Goal: Transaction & Acquisition: Register for event/course

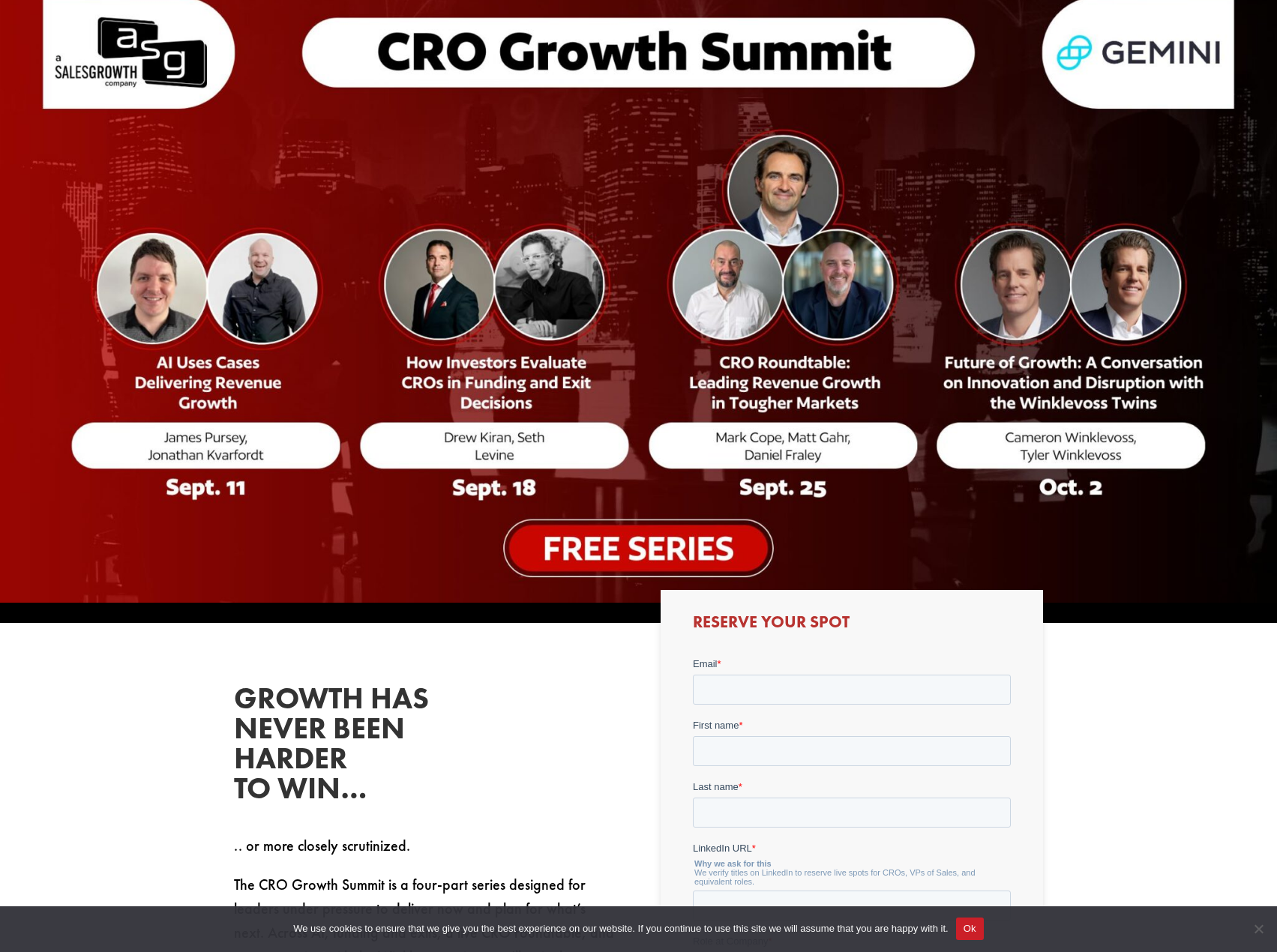
scroll to position [374, 0]
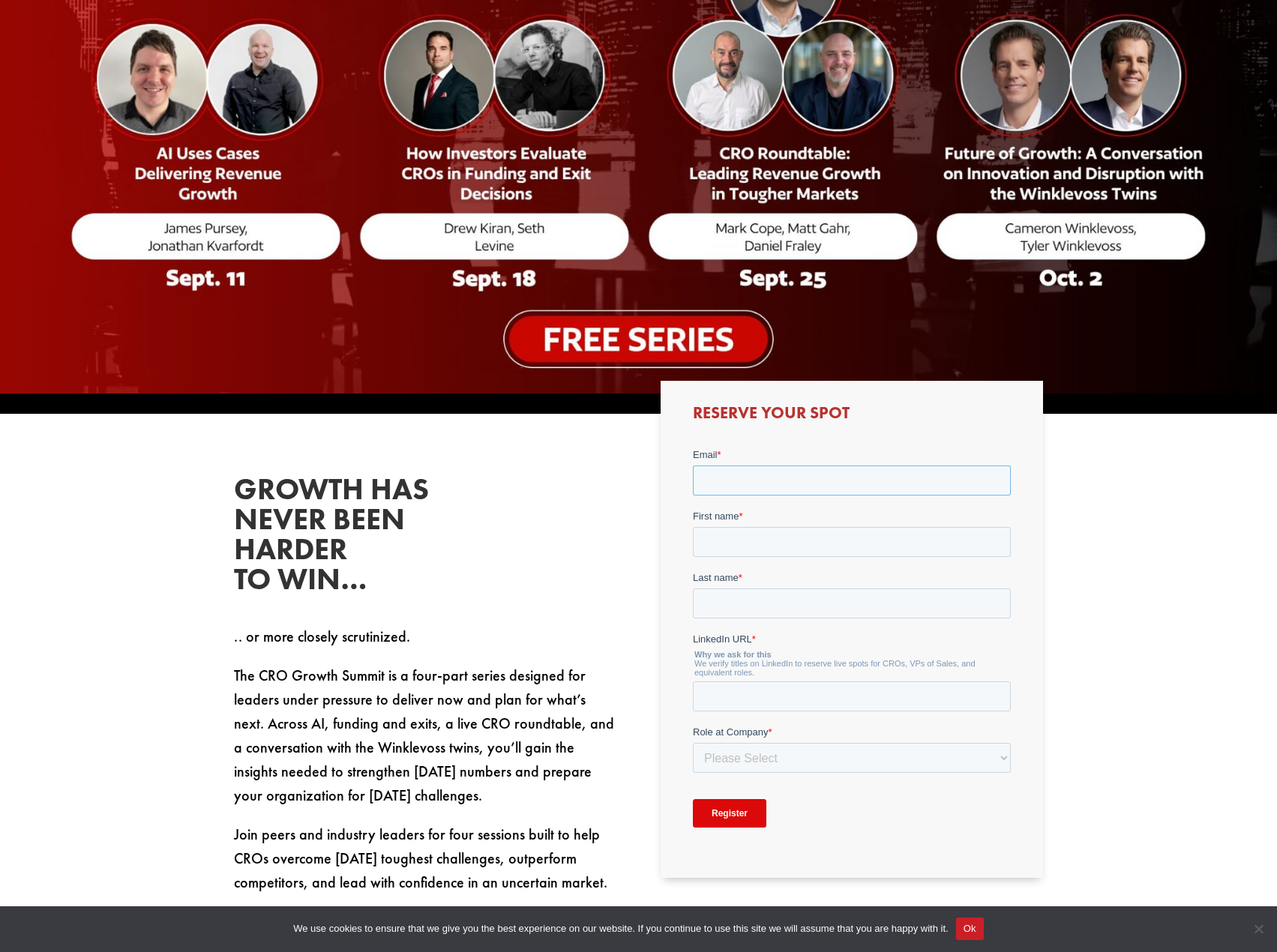
click at [715, 488] on input "Email *" at bounding box center [852, 480] width 317 height 30
type input "[PERSON_NAME][EMAIL_ADDRESS][PERSON_NAME][DOMAIN_NAME]"
click at [775, 531] on input "First name *" at bounding box center [852, 542] width 317 height 30
type input "[PERSON_NAME]"
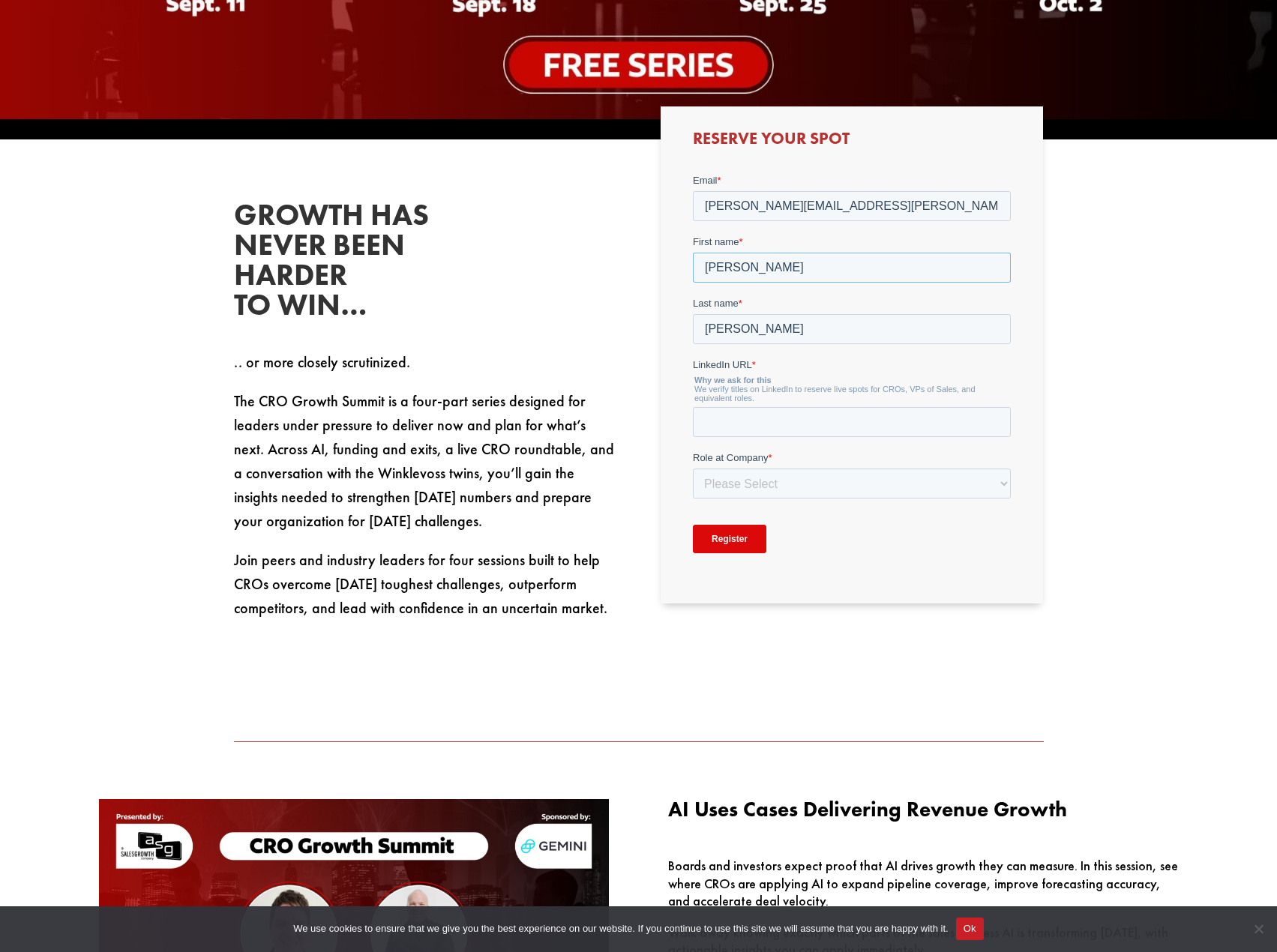
scroll to position [674, 0]
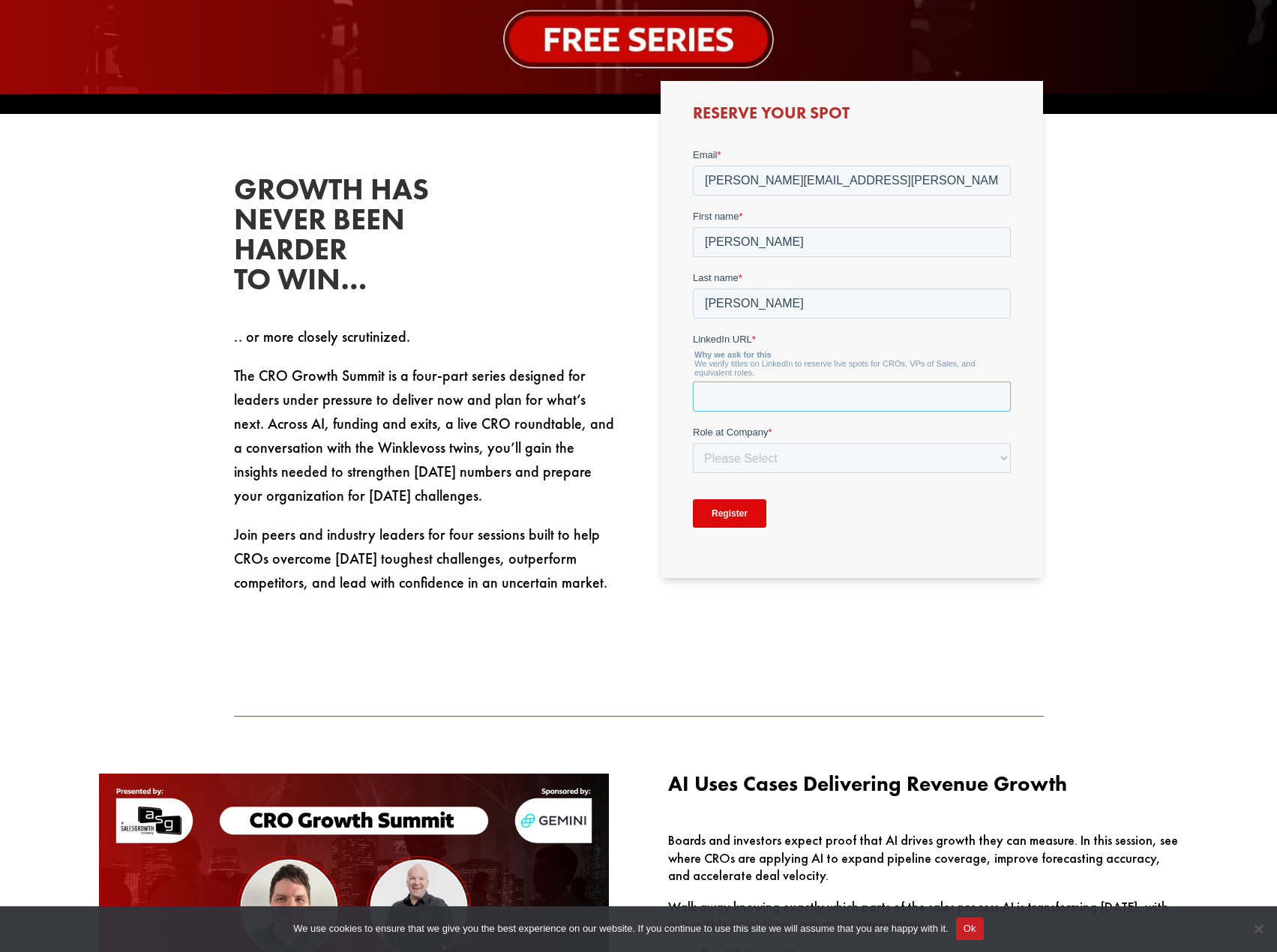
click at [721, 387] on input "LinkedIn URL *" at bounding box center [852, 396] width 317 height 30
paste input "[URL][DOMAIN_NAME][PERSON_NAME]"
type input "[URL][DOMAIN_NAME][PERSON_NAME]"
drag, startPoint x: 1383, startPoint y: 608, endPoint x: 704, endPoint y: 457, distance: 695.6
click at [704, 457] on select "Please Select C-Level (CRO, CSO, etc) Senior Leadership (VP of Sales, VP of Ena…" at bounding box center [852, 458] width 317 height 30
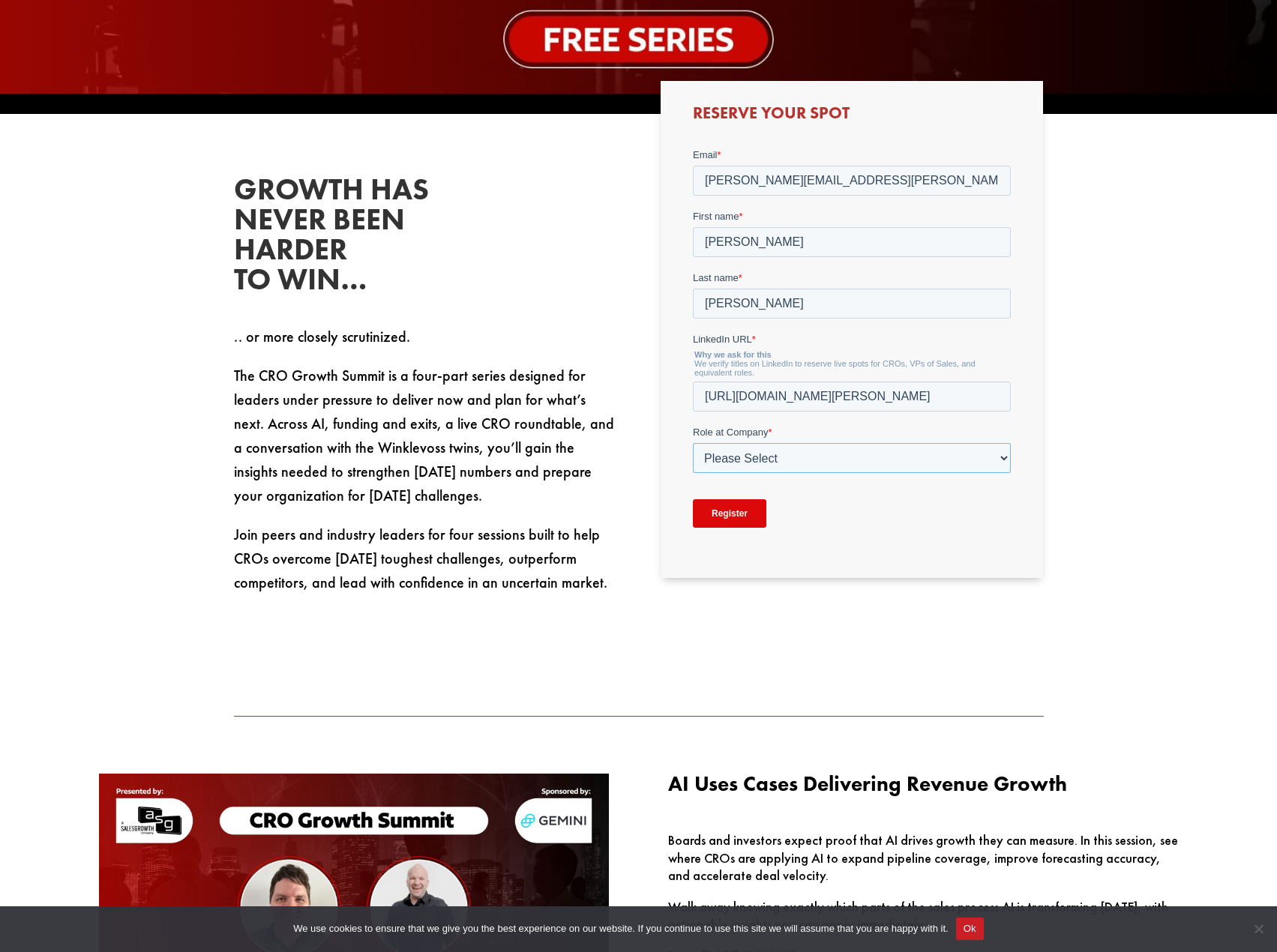
select select "Senior Leadership (VP of Sales, VP of Enablement, etc)"
click at [693, 443] on select "Please Select C-Level (CRO, CSO, etc) Senior Leadership (VP of Sales, VP of Ena…" at bounding box center [852, 458] width 317 height 30
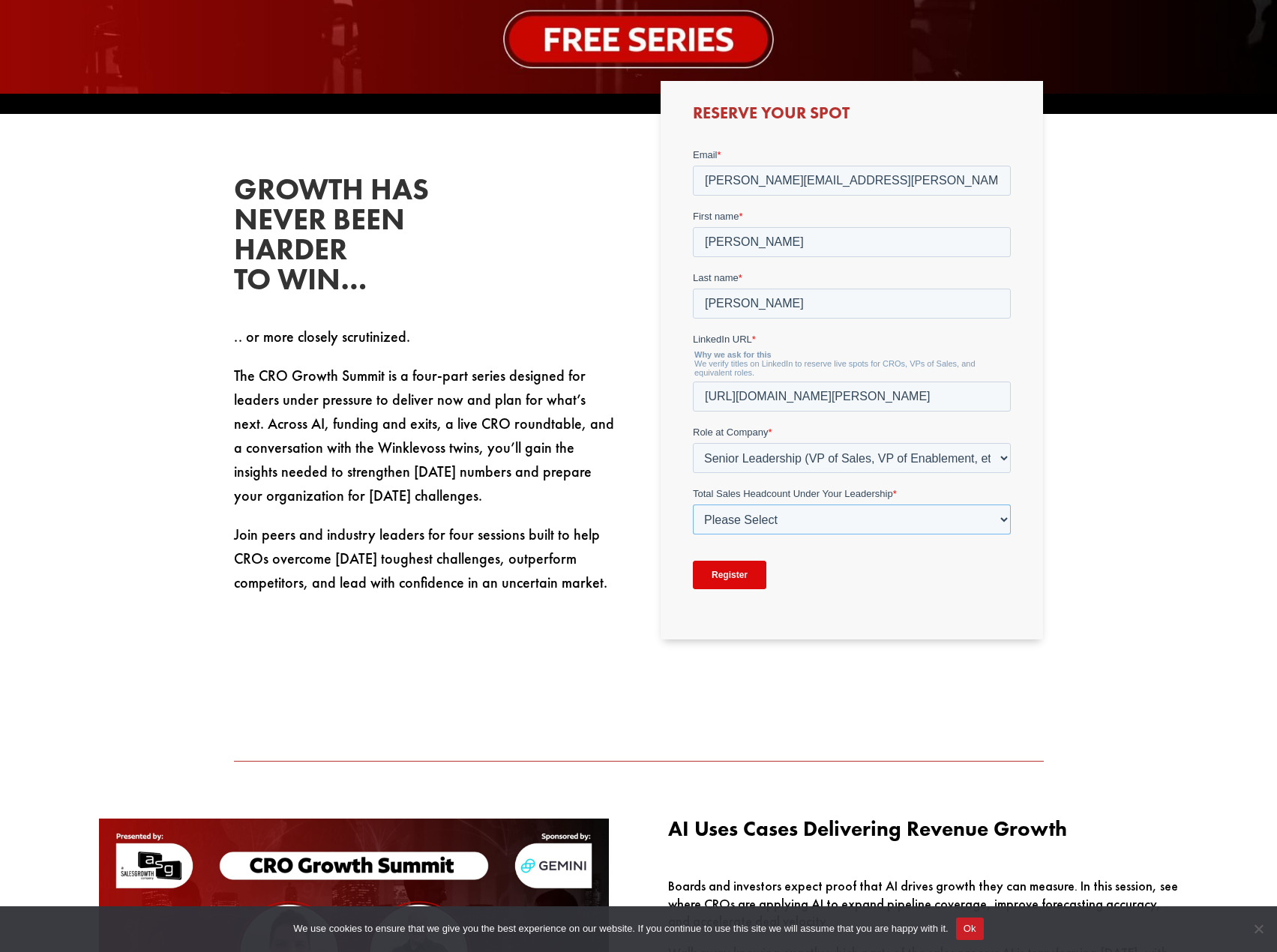
click at [753, 521] on select "Please Select Just Me 1-9 [PHONE_NUMBER] [PHONE_NUMBER]+" at bounding box center [852, 519] width 317 height 30
select select "10-19"
click at [693, 504] on select "Please Select Just Me 1-9 [PHONE_NUMBER] [PHONE_NUMBER]+" at bounding box center [852, 519] width 317 height 30
click at [731, 566] on input "Register" at bounding box center [730, 574] width 74 height 28
